Goal: Navigation & Orientation: Find specific page/section

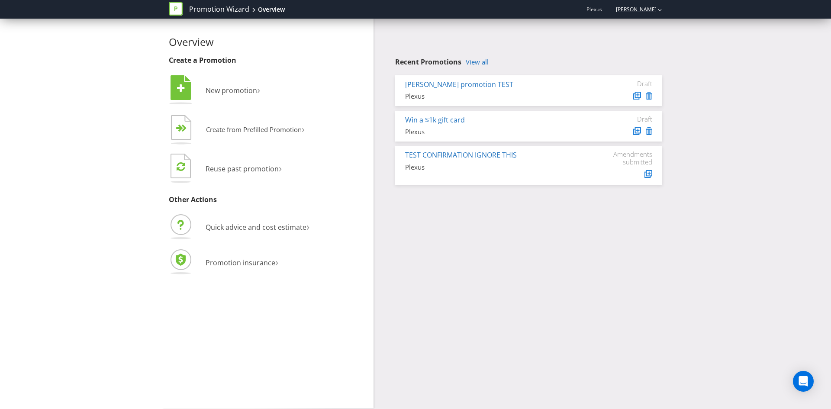
click at [643, 11] on link "[PERSON_NAME]" at bounding box center [631, 9] width 49 height 7
